Goal: Task Accomplishment & Management: Use online tool/utility

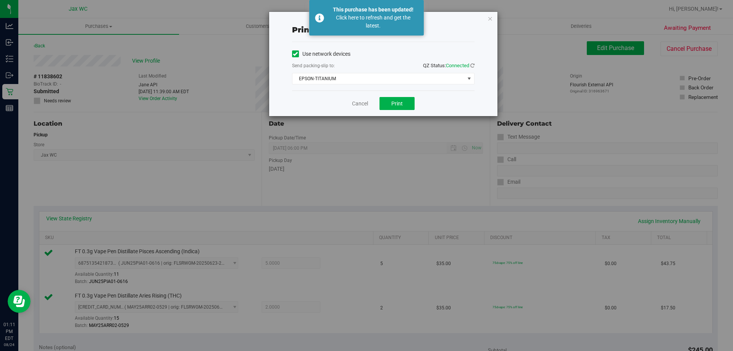
scroll to position [229, 0]
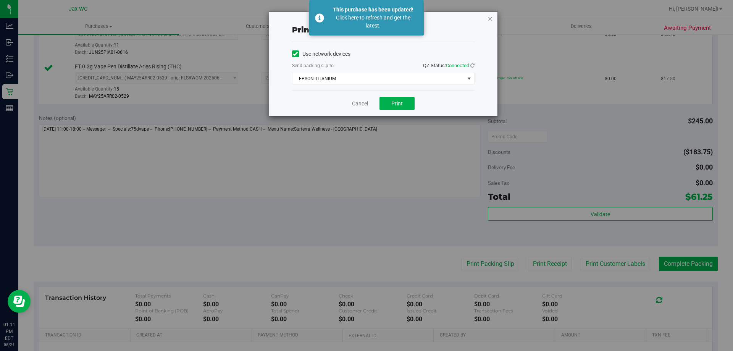
click at [489, 19] on icon "button" at bounding box center [490, 18] width 5 height 9
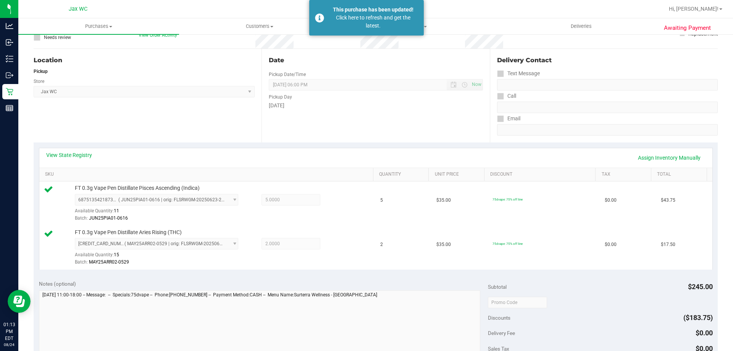
scroll to position [38, 0]
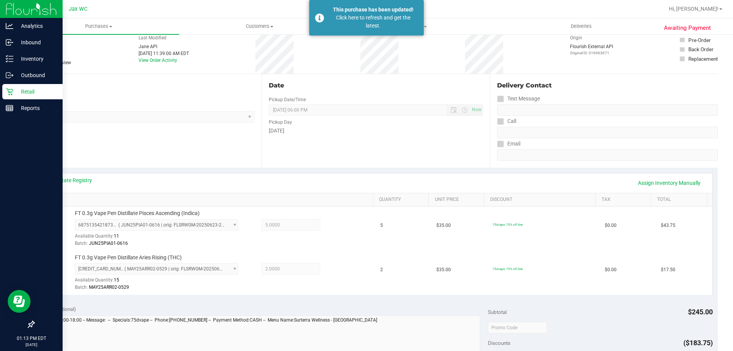
click at [12, 96] on div "Retail" at bounding box center [32, 91] width 60 height 15
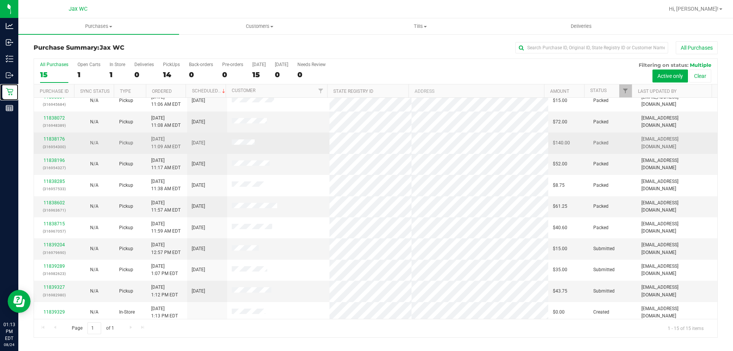
scroll to position [96, 0]
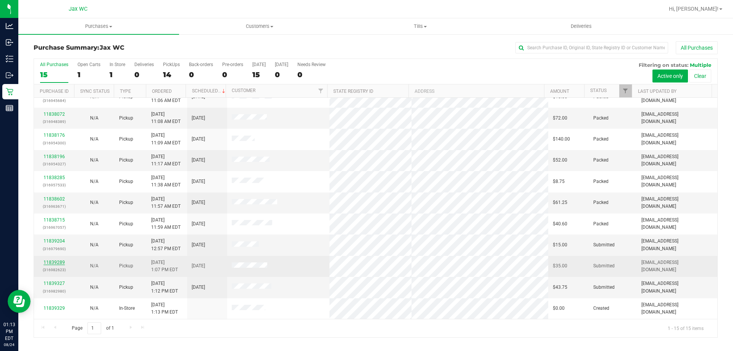
click at [62, 263] on link "11839289" at bounding box center [54, 262] width 21 height 5
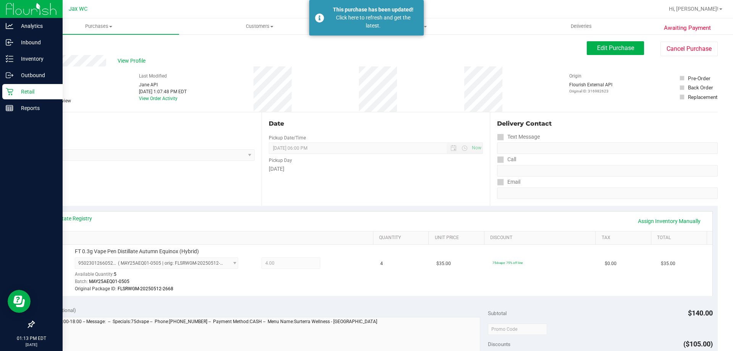
click at [24, 91] on p "Retail" at bounding box center [36, 91] width 46 height 9
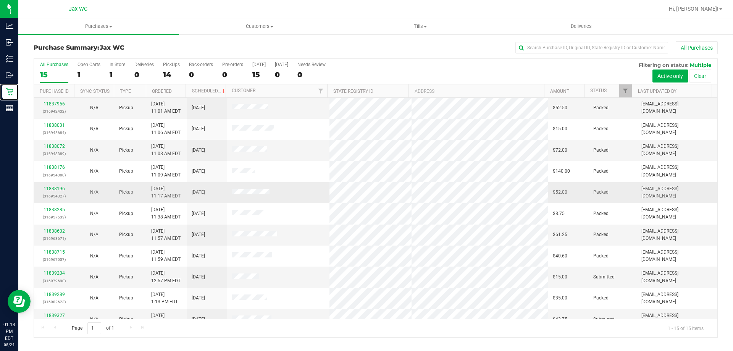
scroll to position [96, 0]
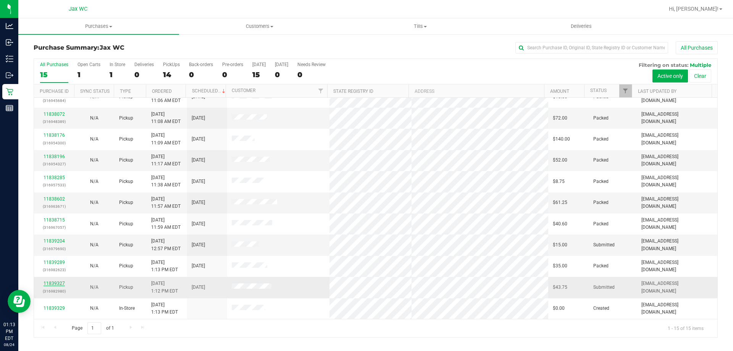
click at [62, 286] on link "11839327" at bounding box center [54, 283] width 21 height 5
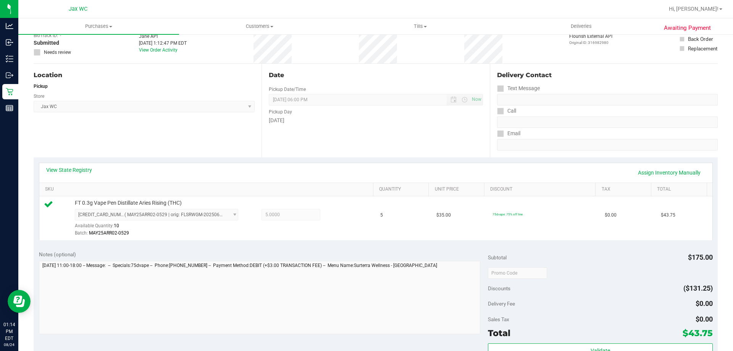
scroll to position [191, 0]
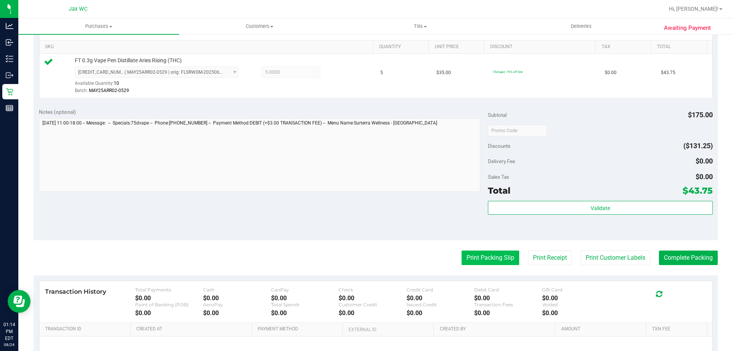
click at [495, 259] on button "Print Packing Slip" at bounding box center [491, 258] width 58 height 15
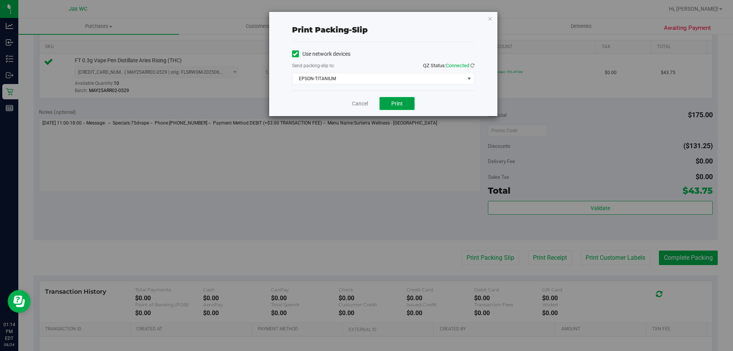
click at [406, 103] on button "Print" at bounding box center [397, 103] width 35 height 13
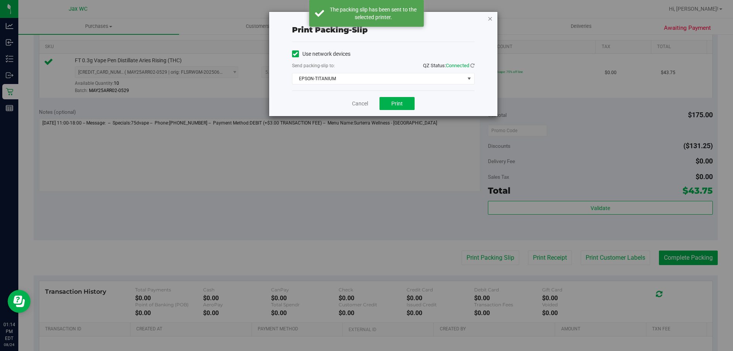
click at [491, 19] on icon "button" at bounding box center [490, 18] width 5 height 9
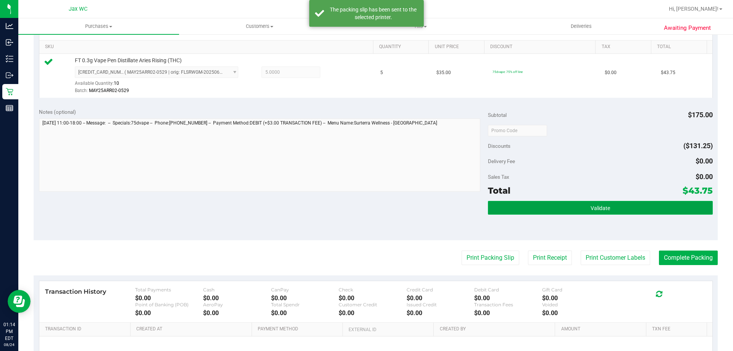
click at [619, 209] on button "Validate" at bounding box center [600, 208] width 225 height 14
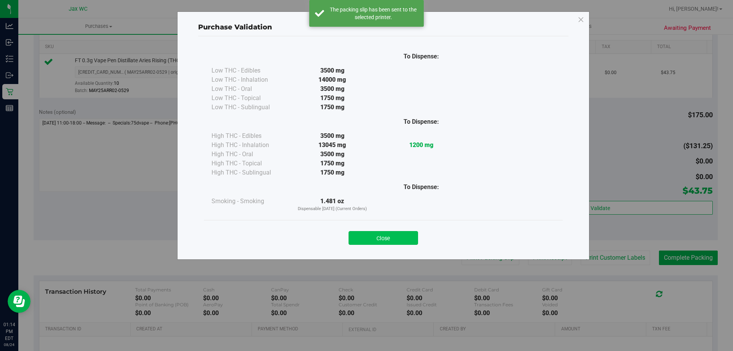
click at [408, 241] on button "Close" at bounding box center [384, 238] width 70 height 14
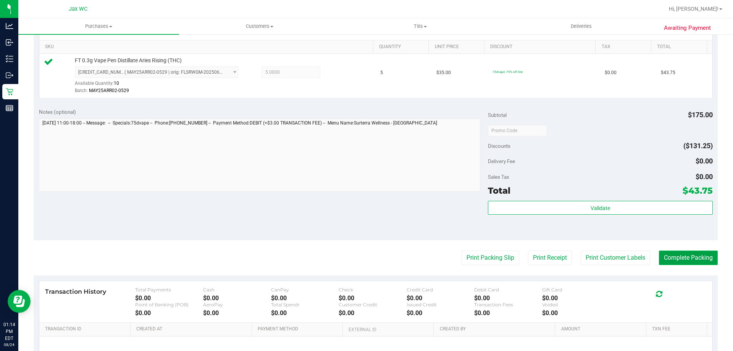
click at [694, 259] on button "Complete Packing" at bounding box center [688, 258] width 59 height 15
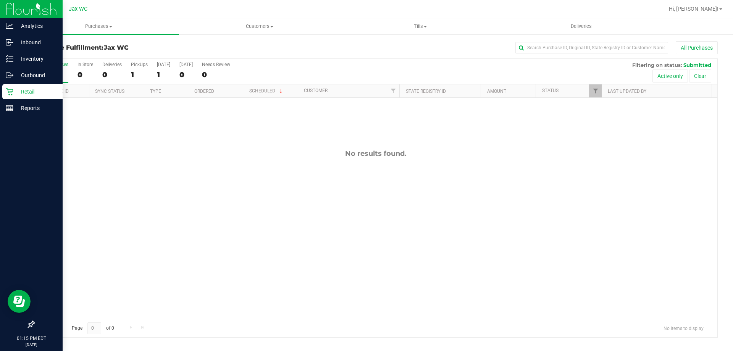
click at [25, 99] on div "Retail" at bounding box center [32, 91] width 60 height 15
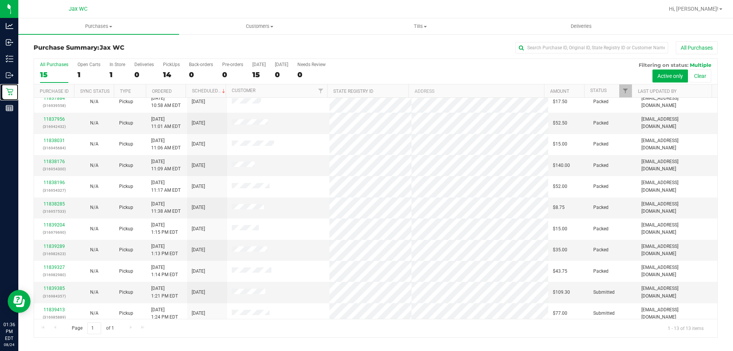
scroll to position [53, 0]
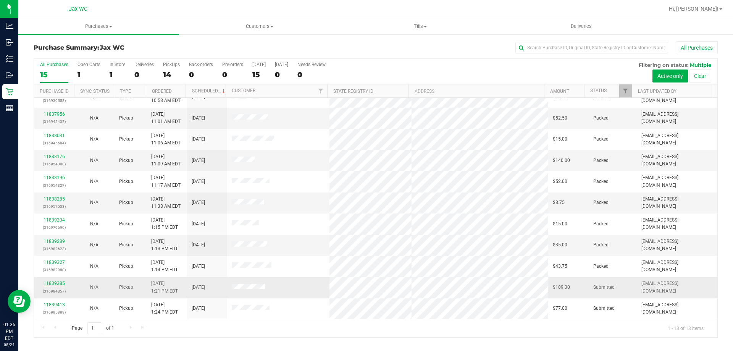
click at [57, 283] on link "11839385" at bounding box center [54, 283] width 21 height 5
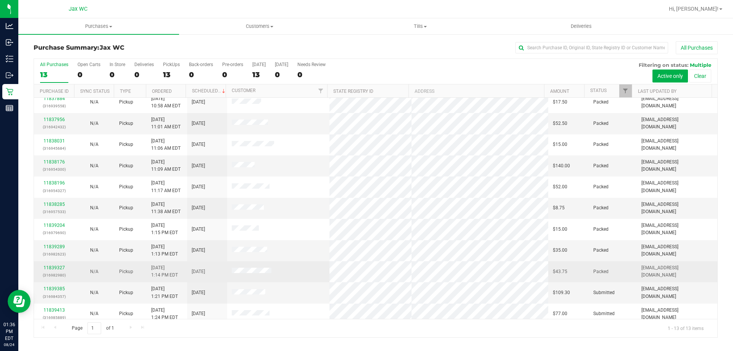
scroll to position [53, 0]
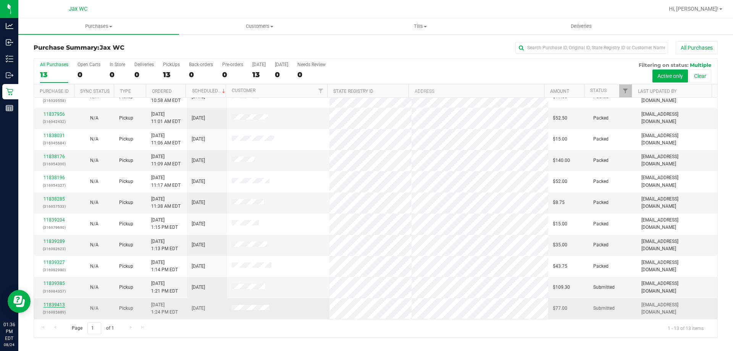
click at [57, 307] on link "11839413" at bounding box center [54, 304] width 21 height 5
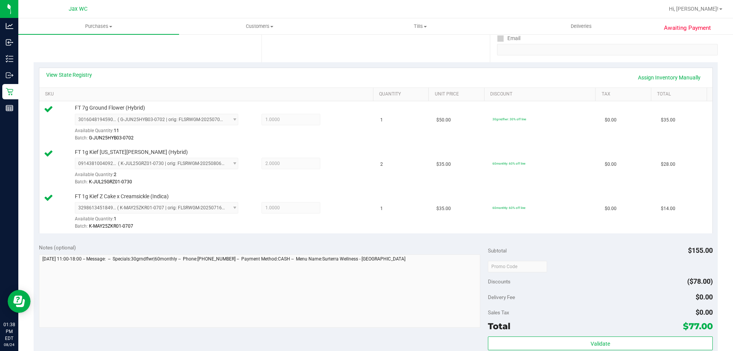
scroll to position [267, 0]
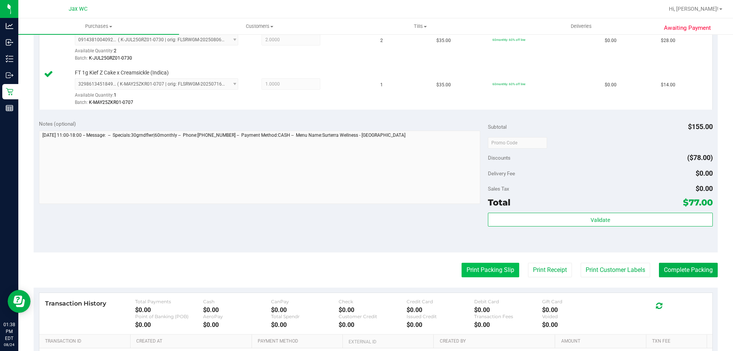
click at [497, 274] on button "Print Packing Slip" at bounding box center [491, 270] width 58 height 15
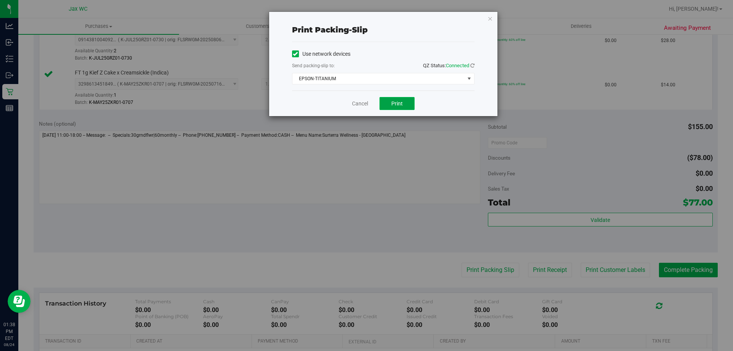
click at [411, 107] on button "Print" at bounding box center [397, 103] width 35 height 13
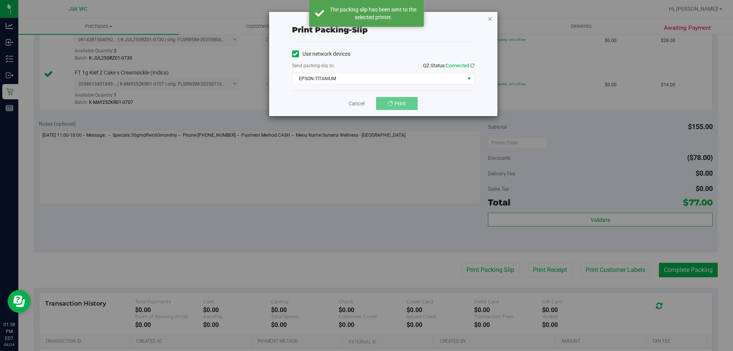
click at [490, 18] on icon "button" at bounding box center [490, 18] width 5 height 9
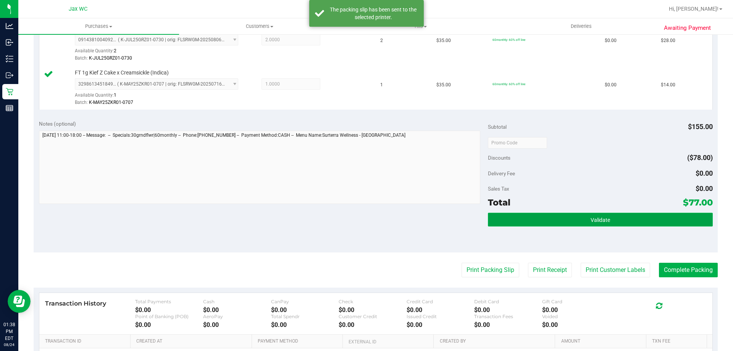
click at [542, 219] on button "Validate" at bounding box center [600, 220] width 225 height 14
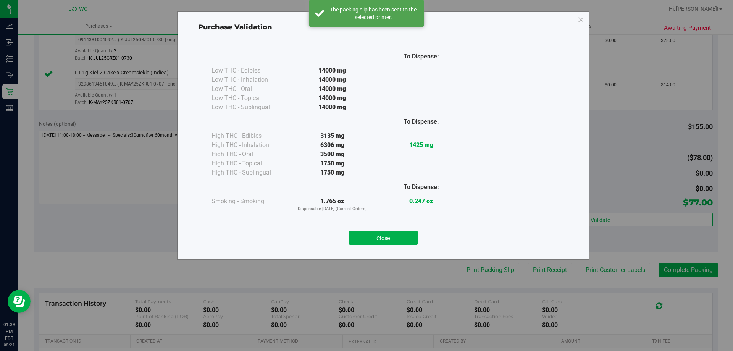
click at [387, 237] on button "Close" at bounding box center [384, 238] width 70 height 14
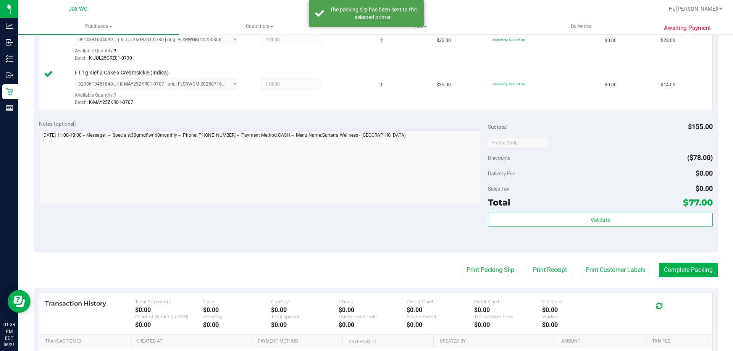
click at [695, 280] on purchase-details "Back Edit Purchase Cancel Purchase View Profile # 11839413 BioTrack ID: - Submi…" at bounding box center [376, 102] width 684 height 657
click at [696, 272] on button "Complete Packing" at bounding box center [688, 270] width 59 height 15
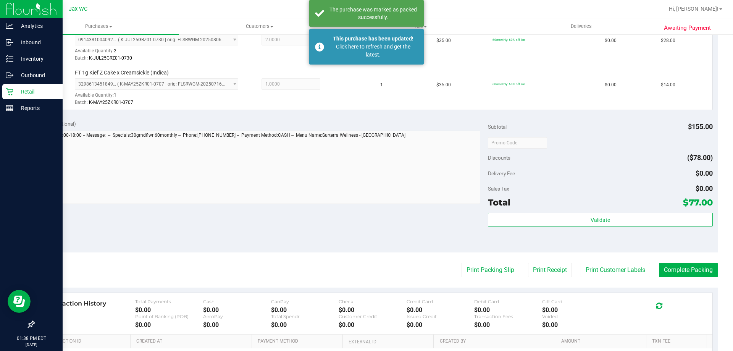
click at [1, 184] on div at bounding box center [31, 217] width 63 height 200
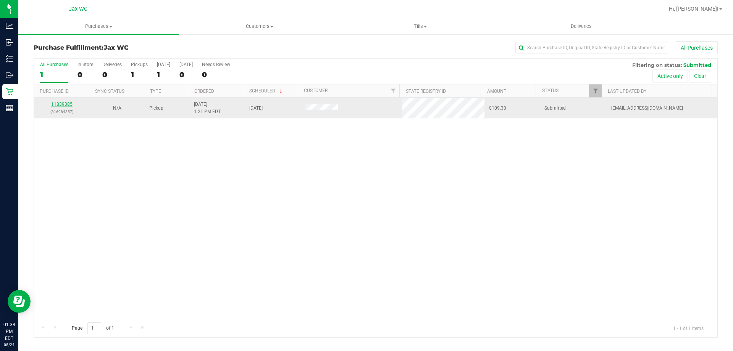
click at [65, 103] on link "11839385" at bounding box center [61, 104] width 21 height 5
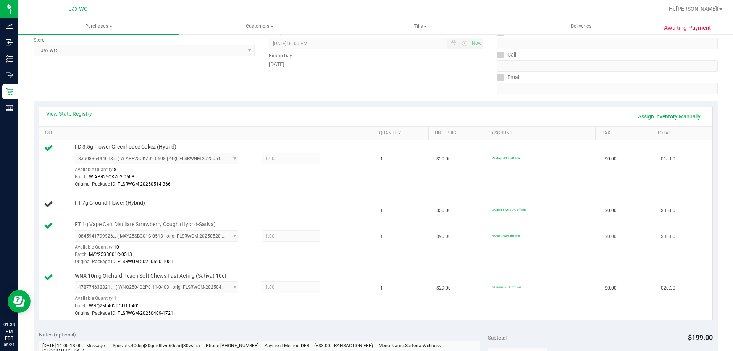
scroll to position [153, 0]
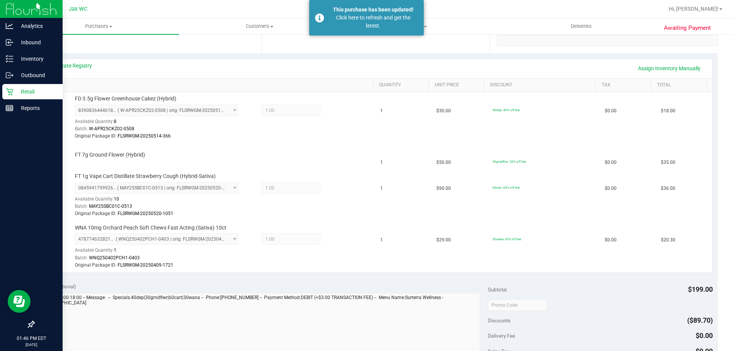
drag, startPoint x: 215, startPoint y: 366, endPoint x: 11, endPoint y: 89, distance: 344.7
click at [11, 89] on icon at bounding box center [10, 92] width 8 height 8
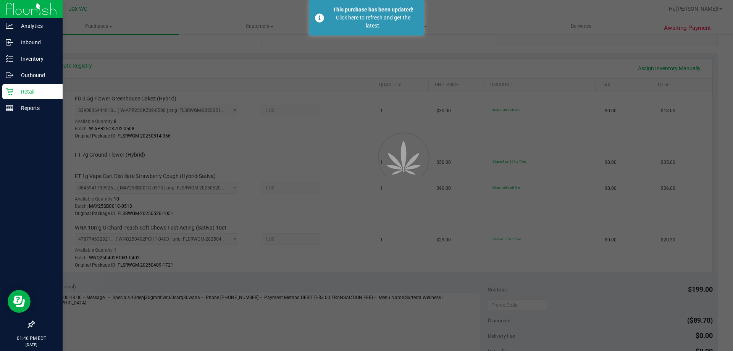
click at [11, 89] on icon at bounding box center [10, 92] width 8 height 8
